Goal: Task Accomplishment & Management: Use online tool/utility

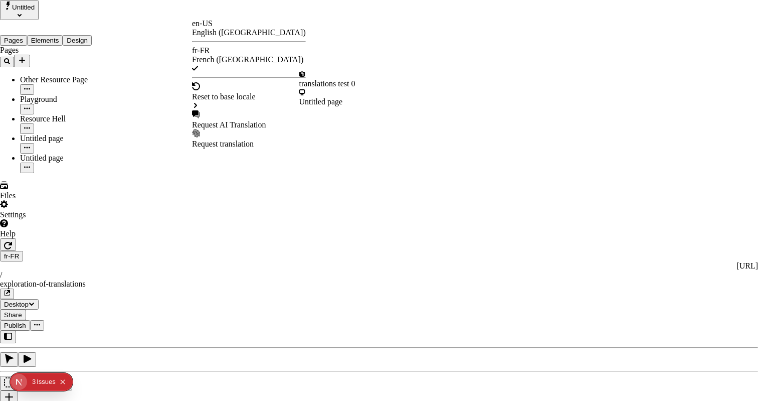
click at [222, 120] on div "Request AI Translation" at bounding box center [249, 124] width 114 height 9
checkbox input "true"
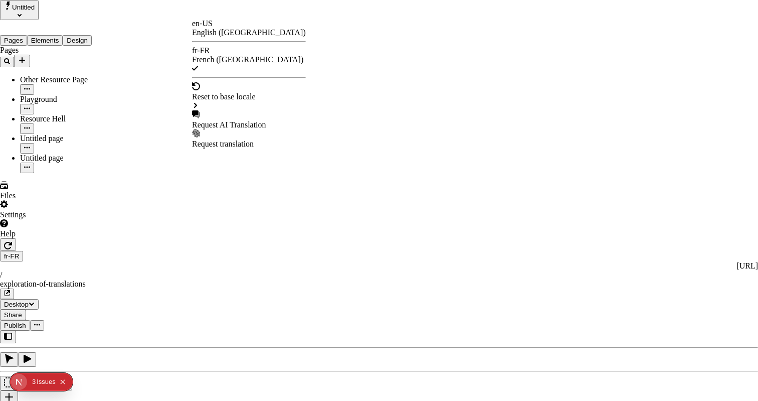
checkbox input "true"
checkbox input "false"
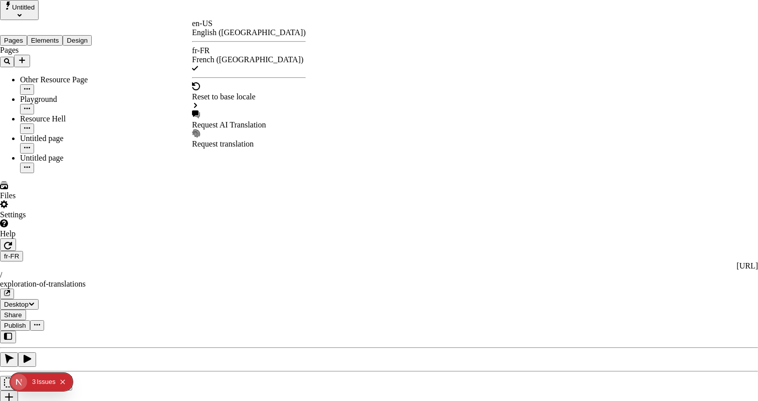
checkbox input "false"
checkbox input "true"
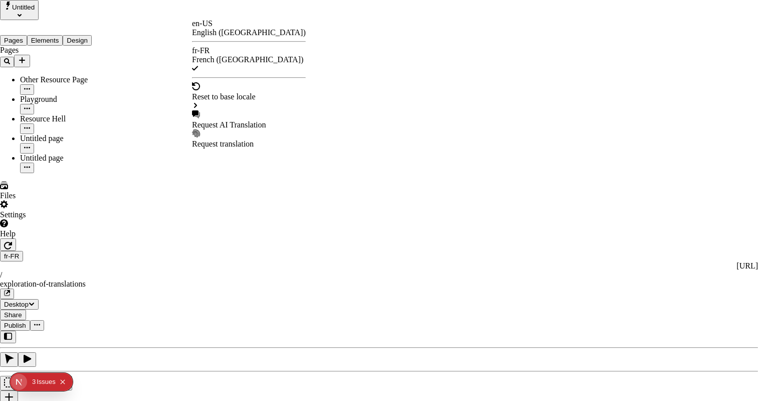
checkbox input "false"
checkbox input "true"
checkbox input "false"
checkbox input "true"
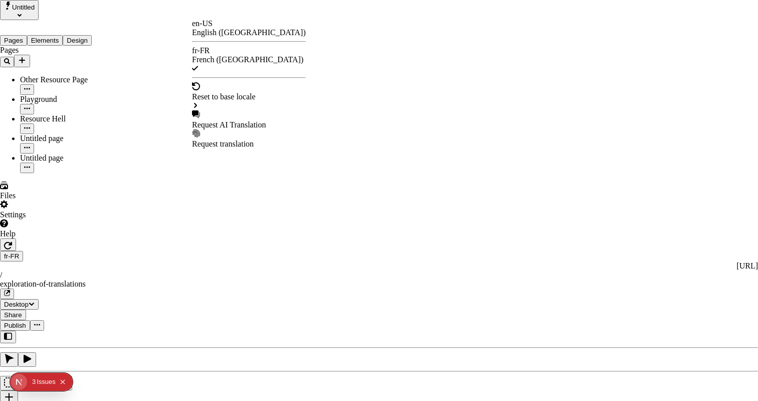
checkbox input "false"
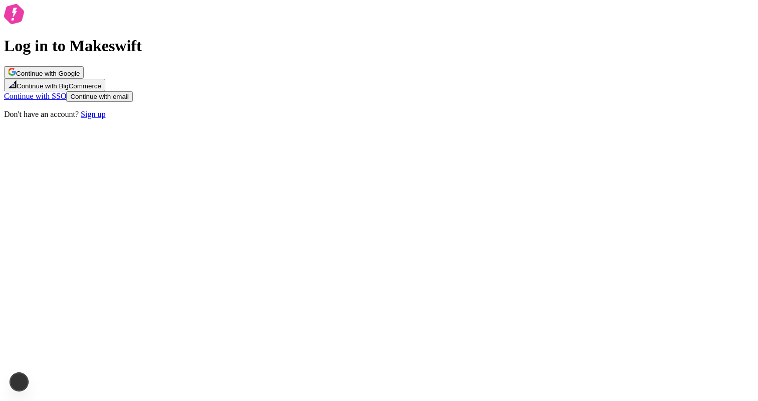
drag, startPoint x: 0, startPoint y: 0, endPoint x: 502, endPoint y: 66, distance: 506.6
click at [502, 66] on div "Log in to Makeswift Continue with Google Continue with BigCommerce Continue wit…" at bounding box center [379, 61] width 750 height 115
click at [84, 79] on button "Continue with Google" at bounding box center [44, 72] width 80 height 13
click at [132, 102] on button "Continue with email" at bounding box center [99, 96] width 66 height 11
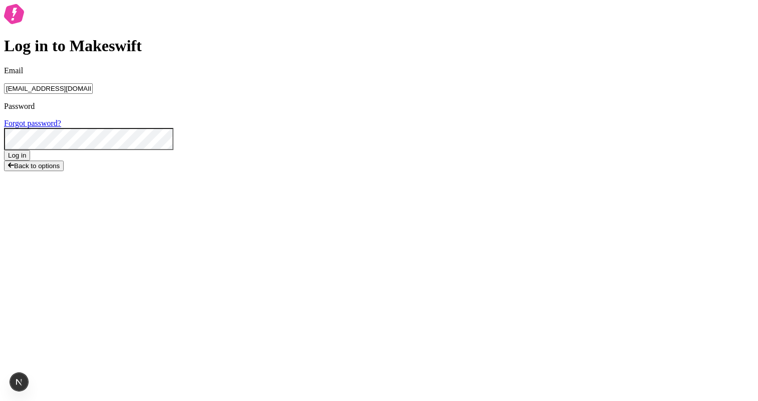
type input "[EMAIL_ADDRESS][DOMAIN_NAME]"
click at [372, 160] on form "Email [EMAIL_ADDRESS][DOMAIN_NAME] Password Forgot password? Log in" at bounding box center [379, 113] width 750 height 94
click at [4, 150] on button "Log in" at bounding box center [17, 155] width 26 height 11
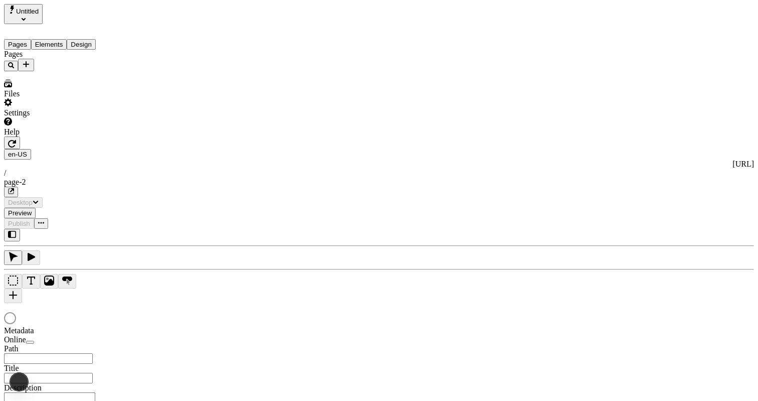
type input "/page-2"
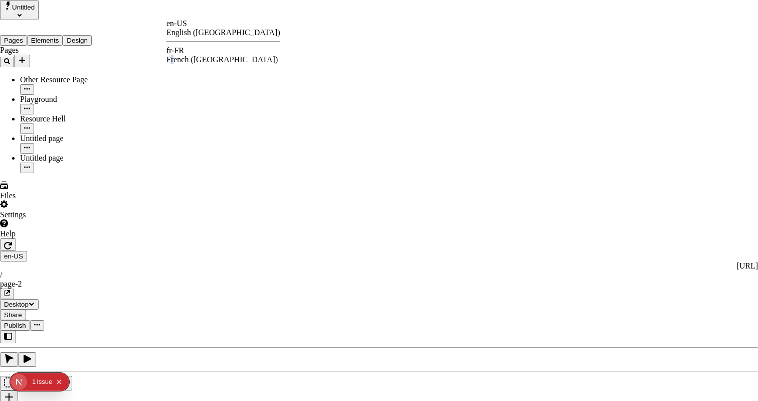
click at [209, 55] on div "French (France)" at bounding box center [223, 59] width 114 height 9
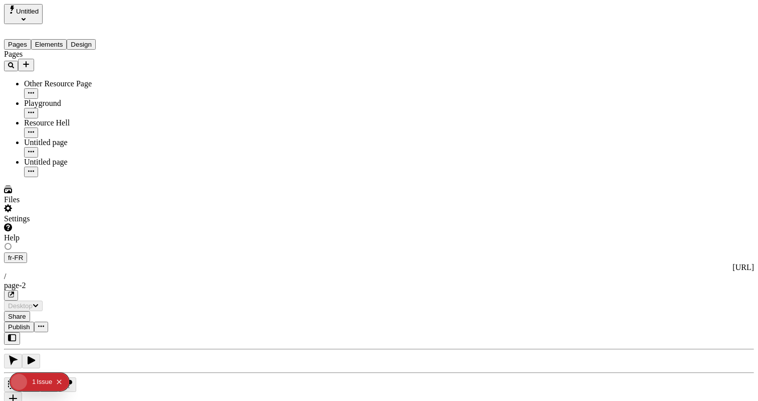
type input "The Great Translation Adventure"
type input "/exploration-of-translations"
click at [125, 334] on div "J" at bounding box center [379, 375] width 750 height 83
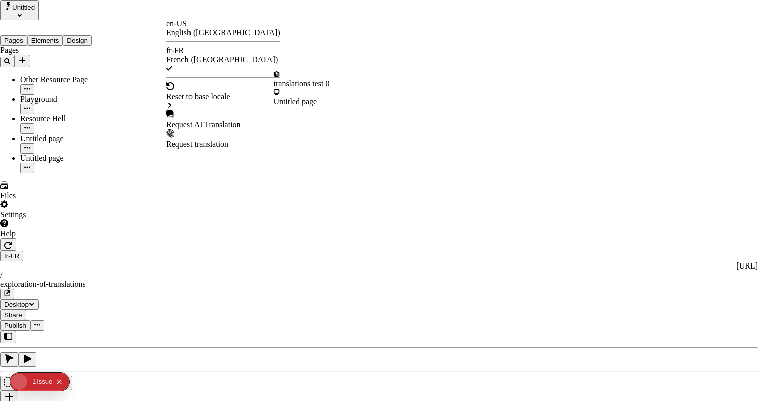
click at [207, 120] on div "Request AI Translation" at bounding box center [223, 124] width 114 height 9
checkbox input "true"
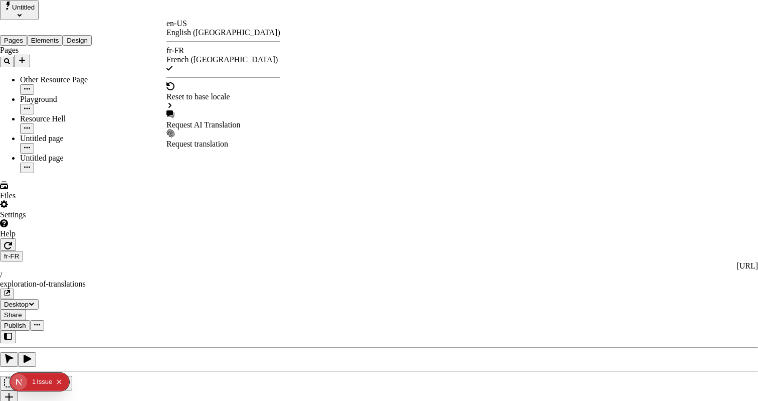
checkbox input "true"
checkbox input "false"
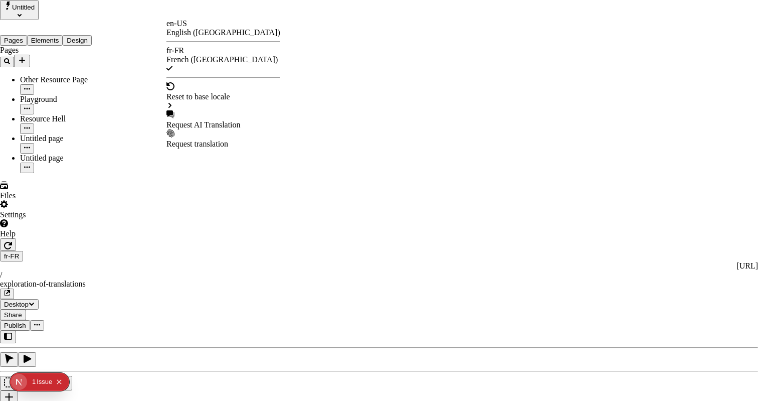
checkbox input "false"
checkbox input "true"
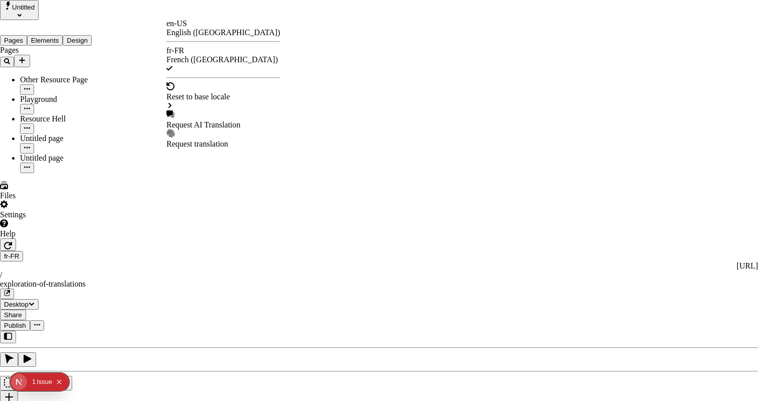
checkbox input "true"
checkbox input "false"
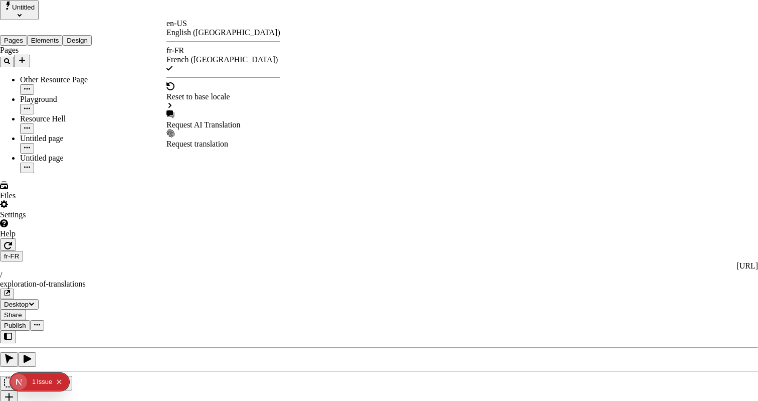
checkbox input "false"
drag, startPoint x: 270, startPoint y: 87, endPoint x: 269, endPoint y: 102, distance: 15.5
checkbox input "true"
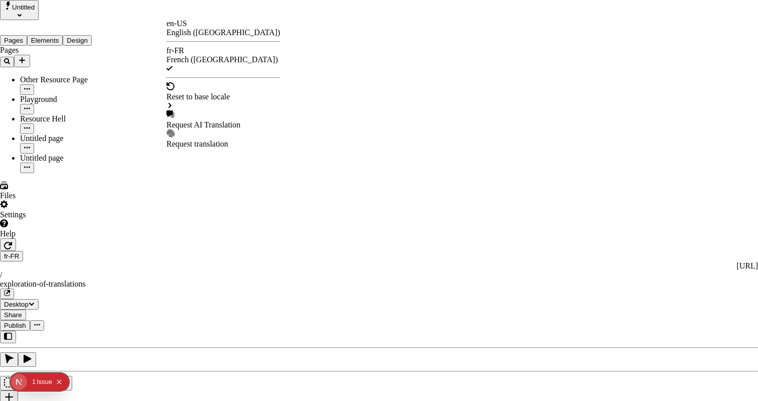
checkbox input "true"
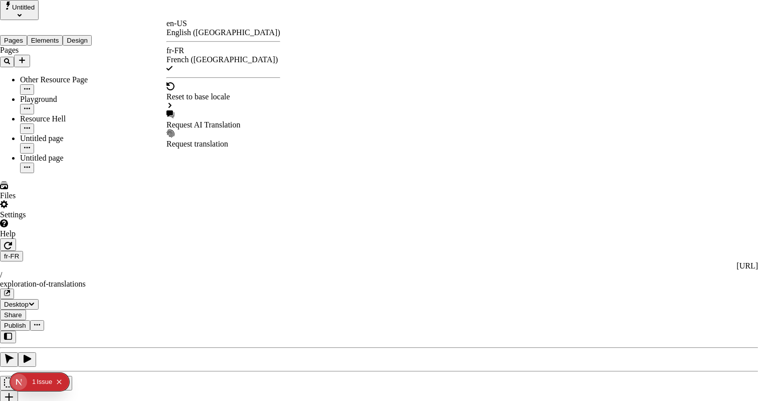
checkbox input "false"
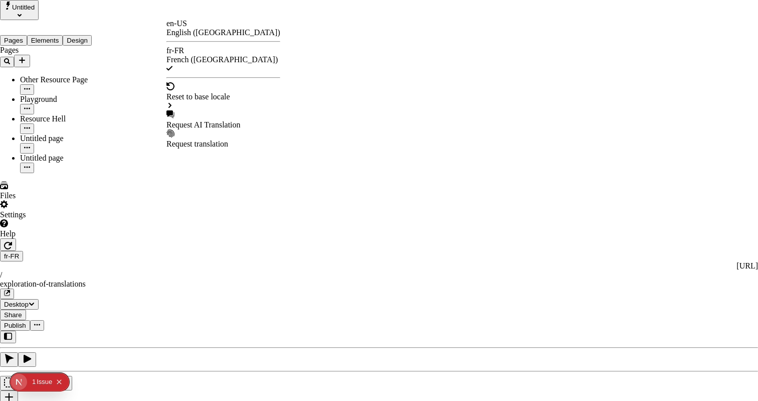
checkbox input "false"
checkbox input "true"
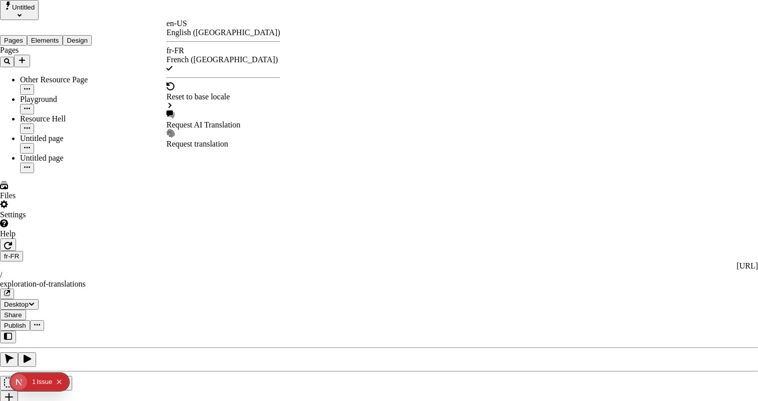
checkbox input "true"
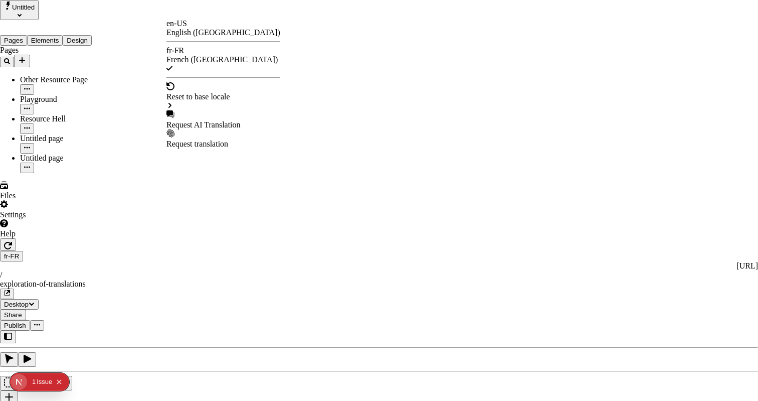
checkbox input "true"
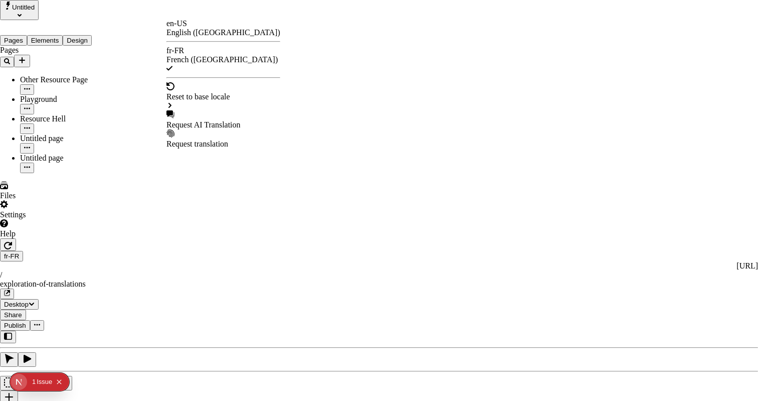
checkbox input "false"
type input "/exploration-des-traductions"
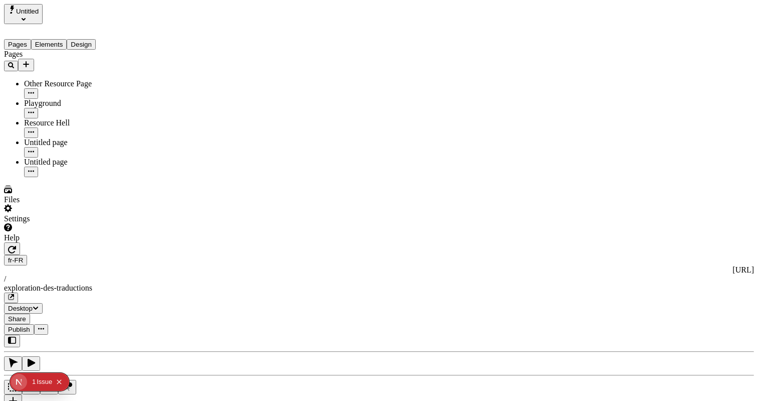
click at [51, 27] on div "Pages Elements Design" at bounding box center [64, 37] width 120 height 26
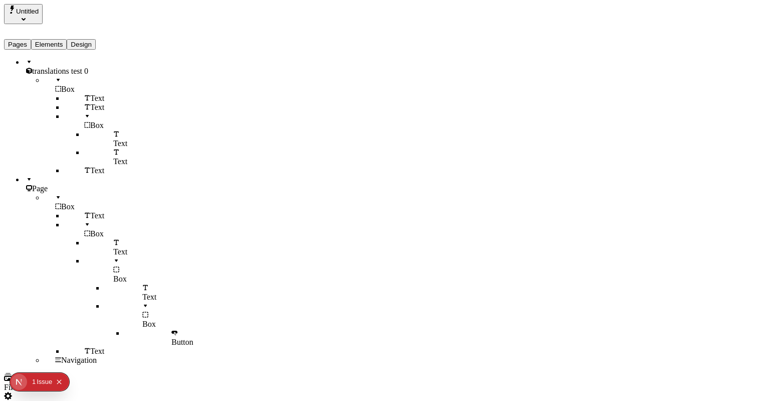
click at [52, 39] on button "Elements" at bounding box center [49, 44] width 36 height 11
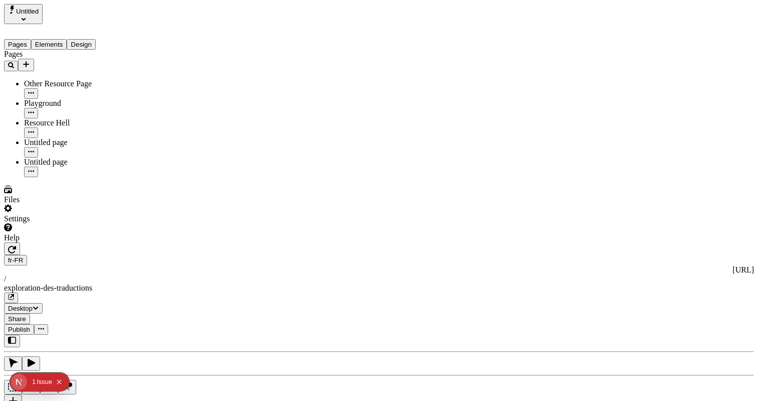
click at [30, 39] on button "Pages" at bounding box center [17, 44] width 27 height 11
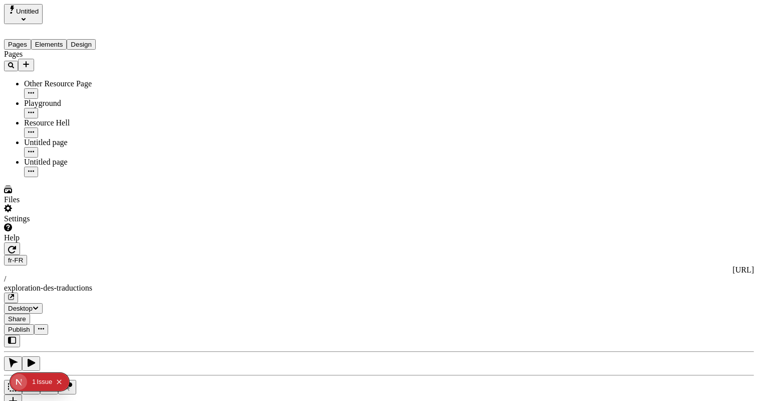
click at [34, 324] on button "Publish" at bounding box center [19, 329] width 30 height 11
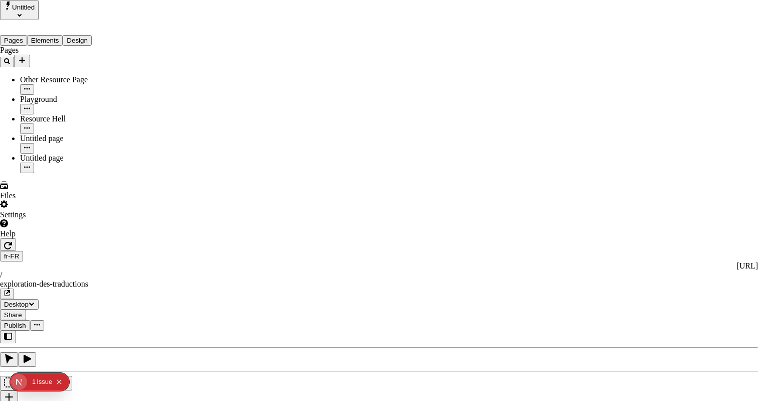
type input "The Great Translation Adventure"
type input "/exploration-of-translations"
